Goal: Transaction & Acquisition: Purchase product/service

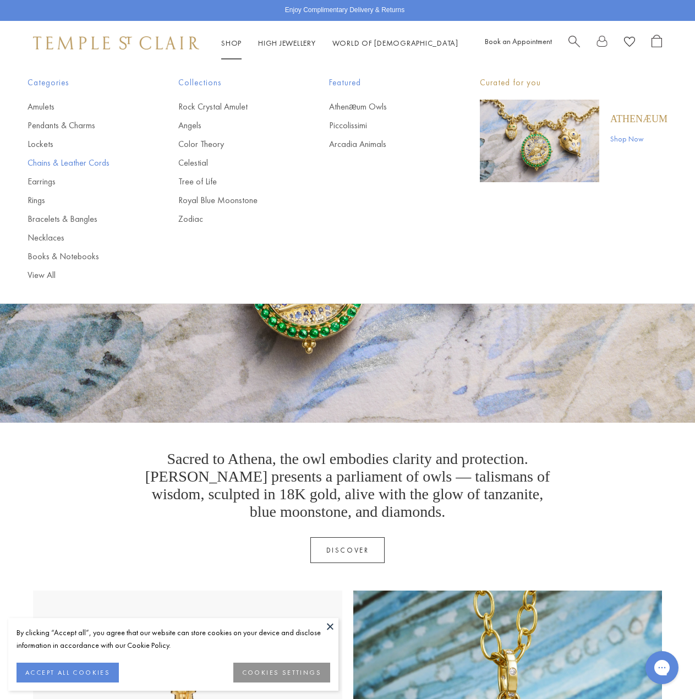
click at [64, 160] on link "Chains & Leather Cords" at bounding box center [81, 163] width 107 height 12
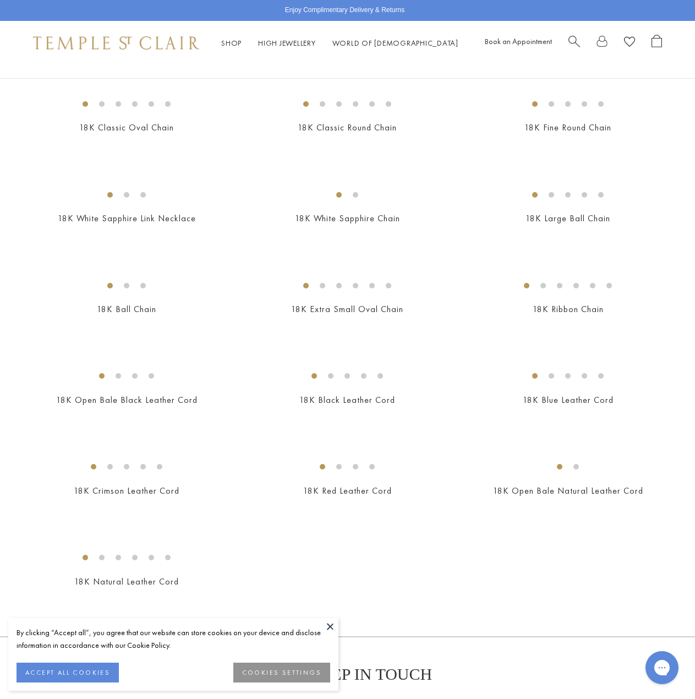
scroll to position [330, 0]
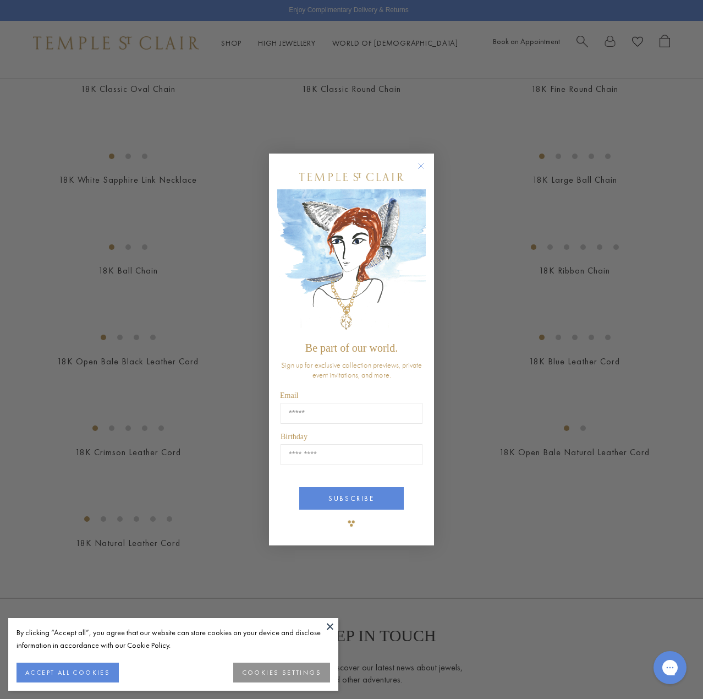
click at [417, 165] on circle "Close dialog" at bounding box center [421, 166] width 13 height 13
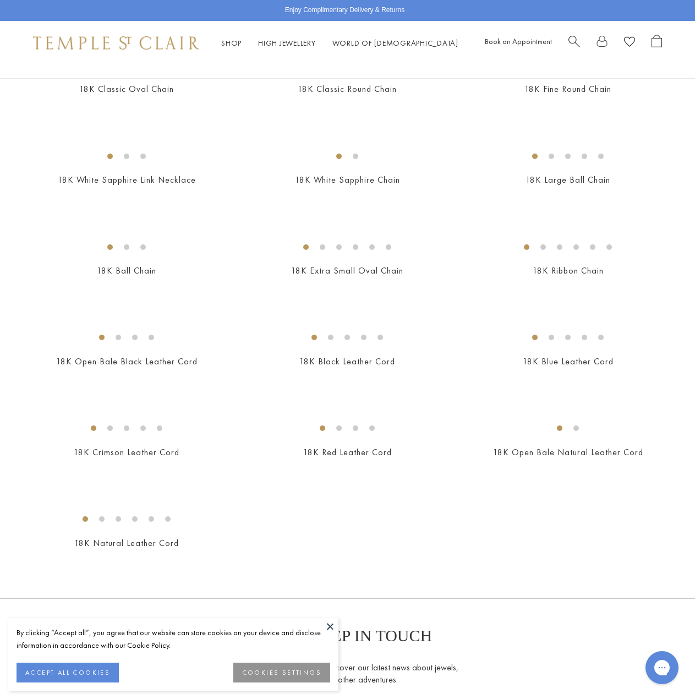
click at [330, 625] on button at bounding box center [330, 626] width 17 height 17
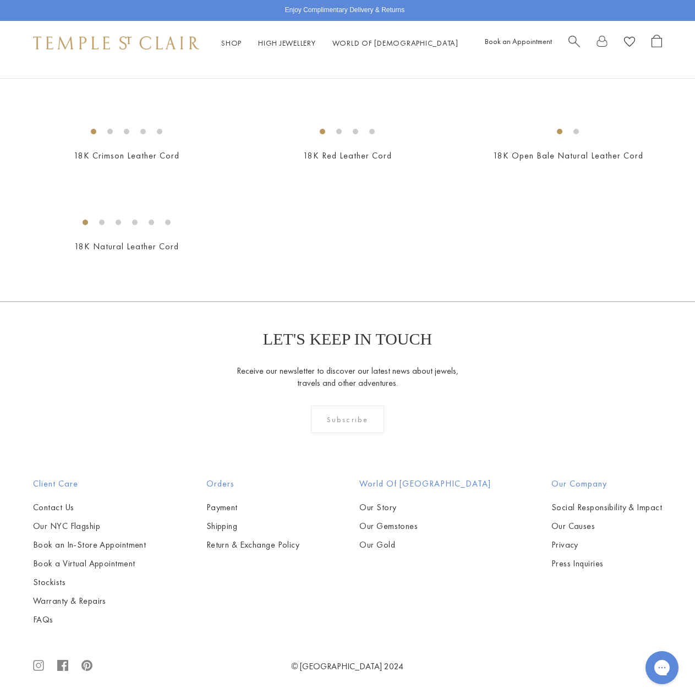
scroll to position [1430, 0]
click at [0, 0] on img at bounding box center [0, 0] width 0 height 0
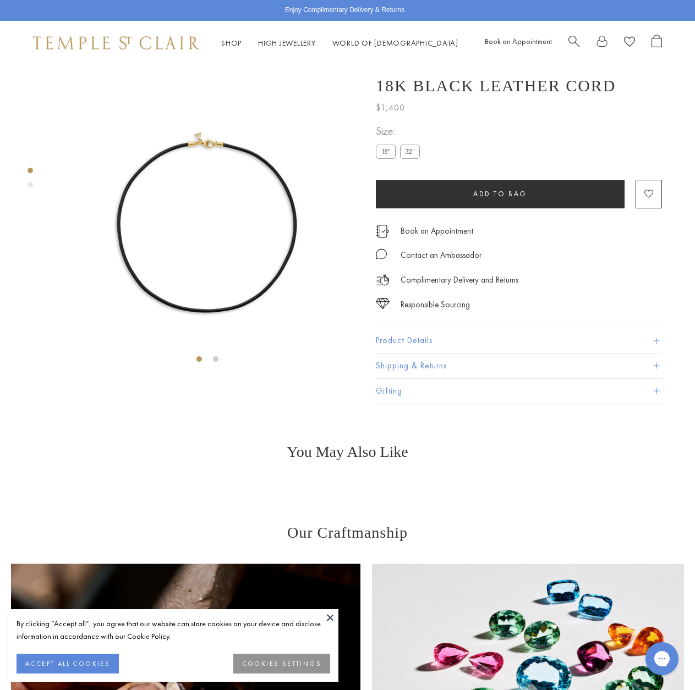
click at [223, 152] on img at bounding box center [207, 217] width 304 height 304
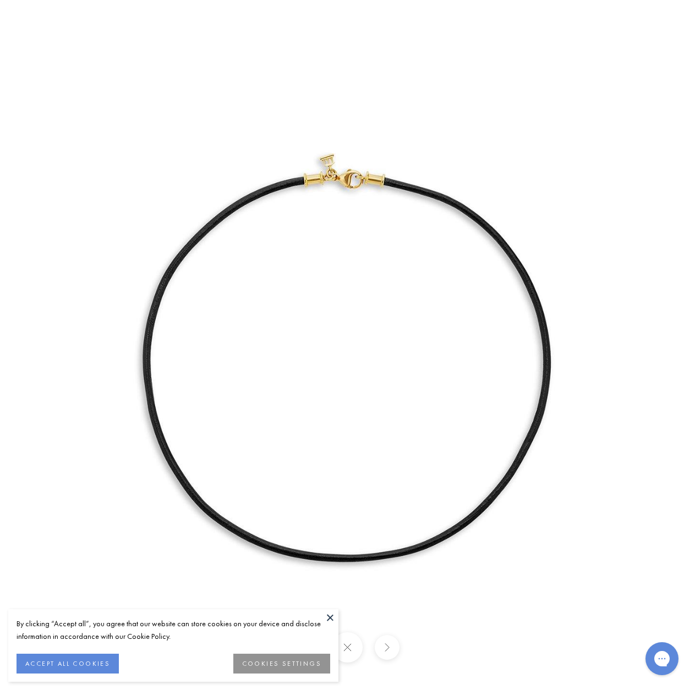
click at [335, 620] on button at bounding box center [330, 617] width 17 height 17
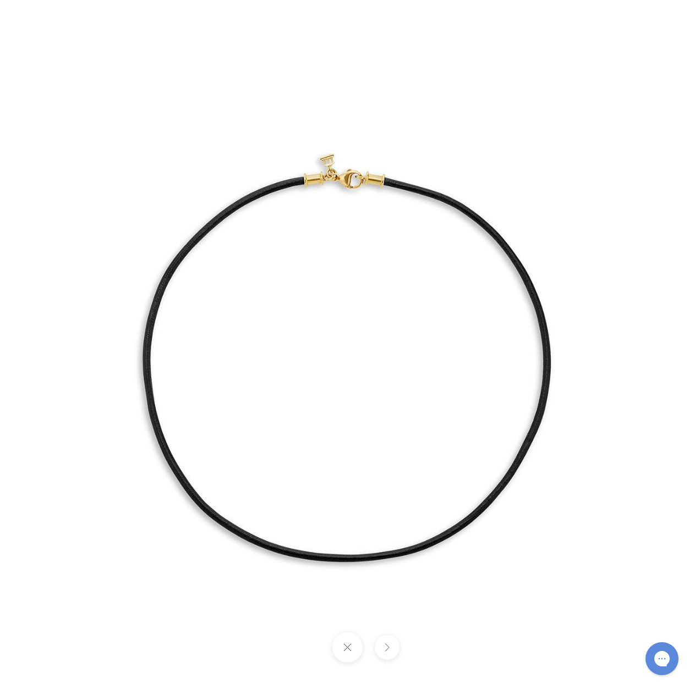
click at [340, 650] on button at bounding box center [347, 648] width 30 height 30
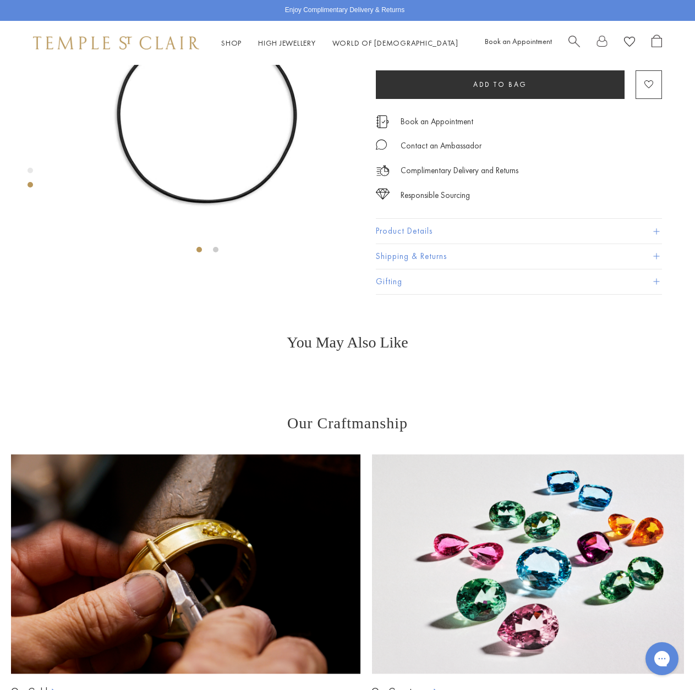
scroll to position [110, 0]
